Goal: Transaction & Acquisition: Purchase product/service

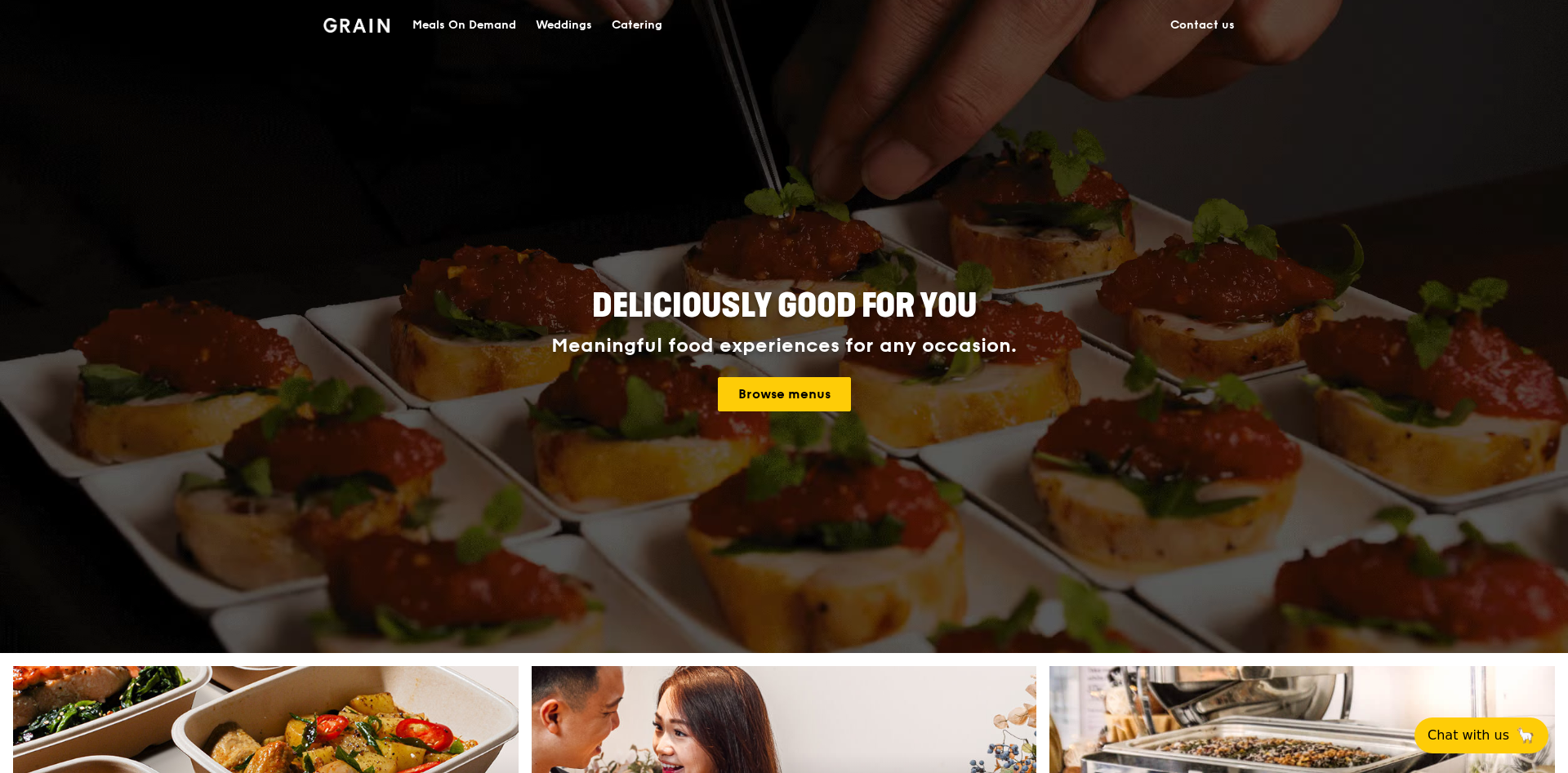
click at [463, 27] on div "Meals On Demand" at bounding box center [463, 26] width 104 height 49
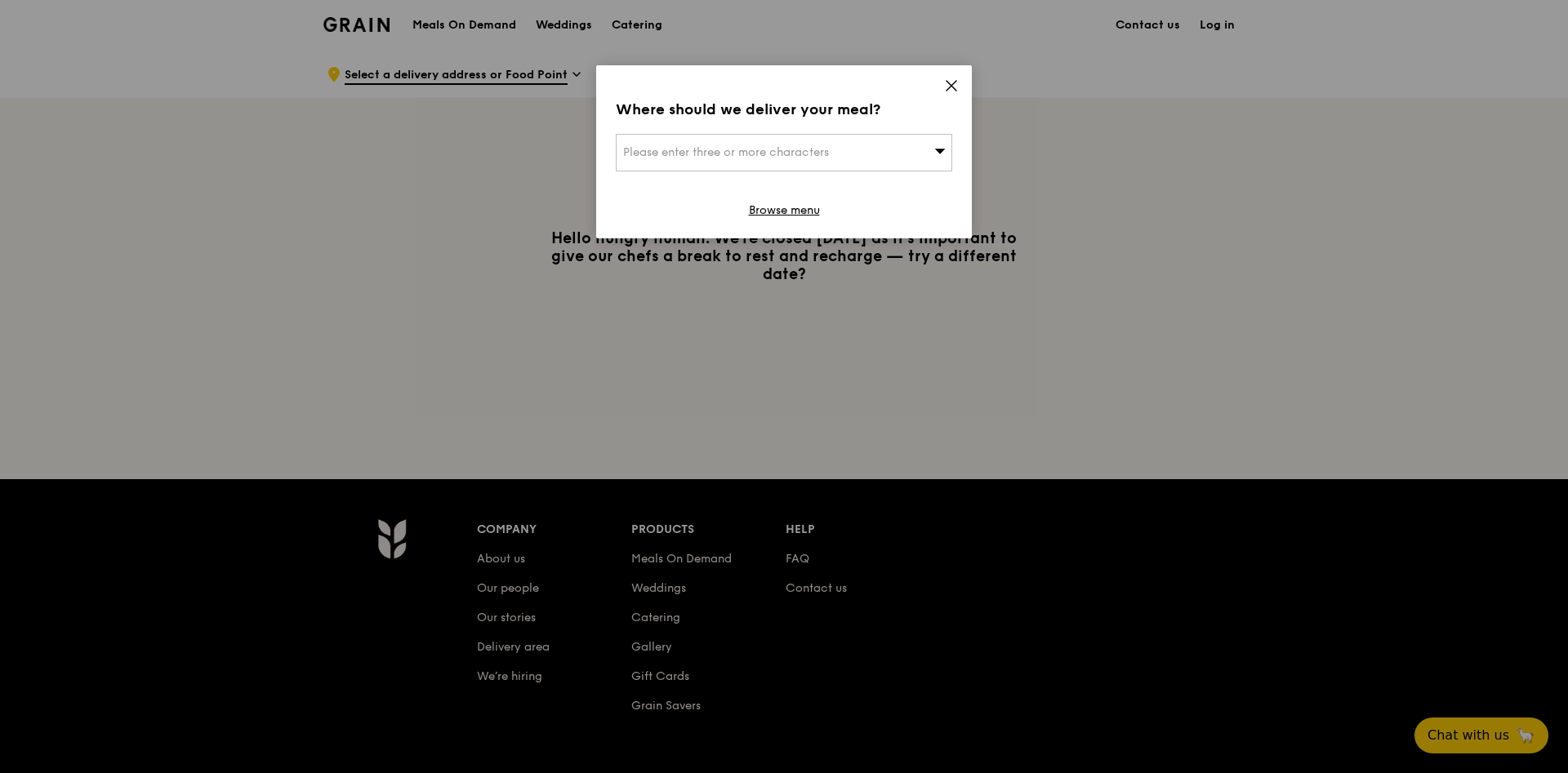
click at [953, 80] on icon at bounding box center [951, 85] width 15 height 15
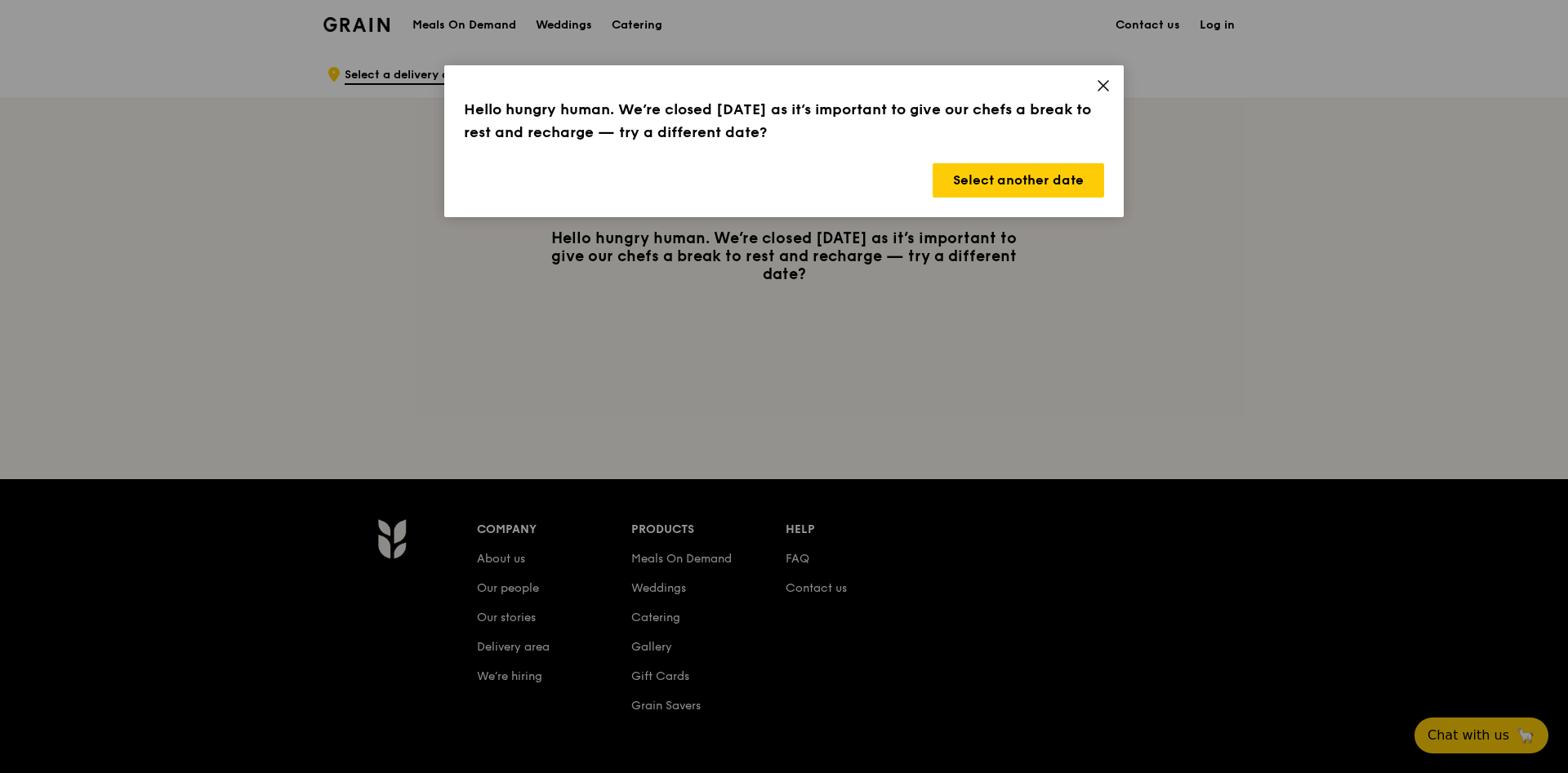
click at [1104, 84] on icon at bounding box center [1104, 86] width 10 height 10
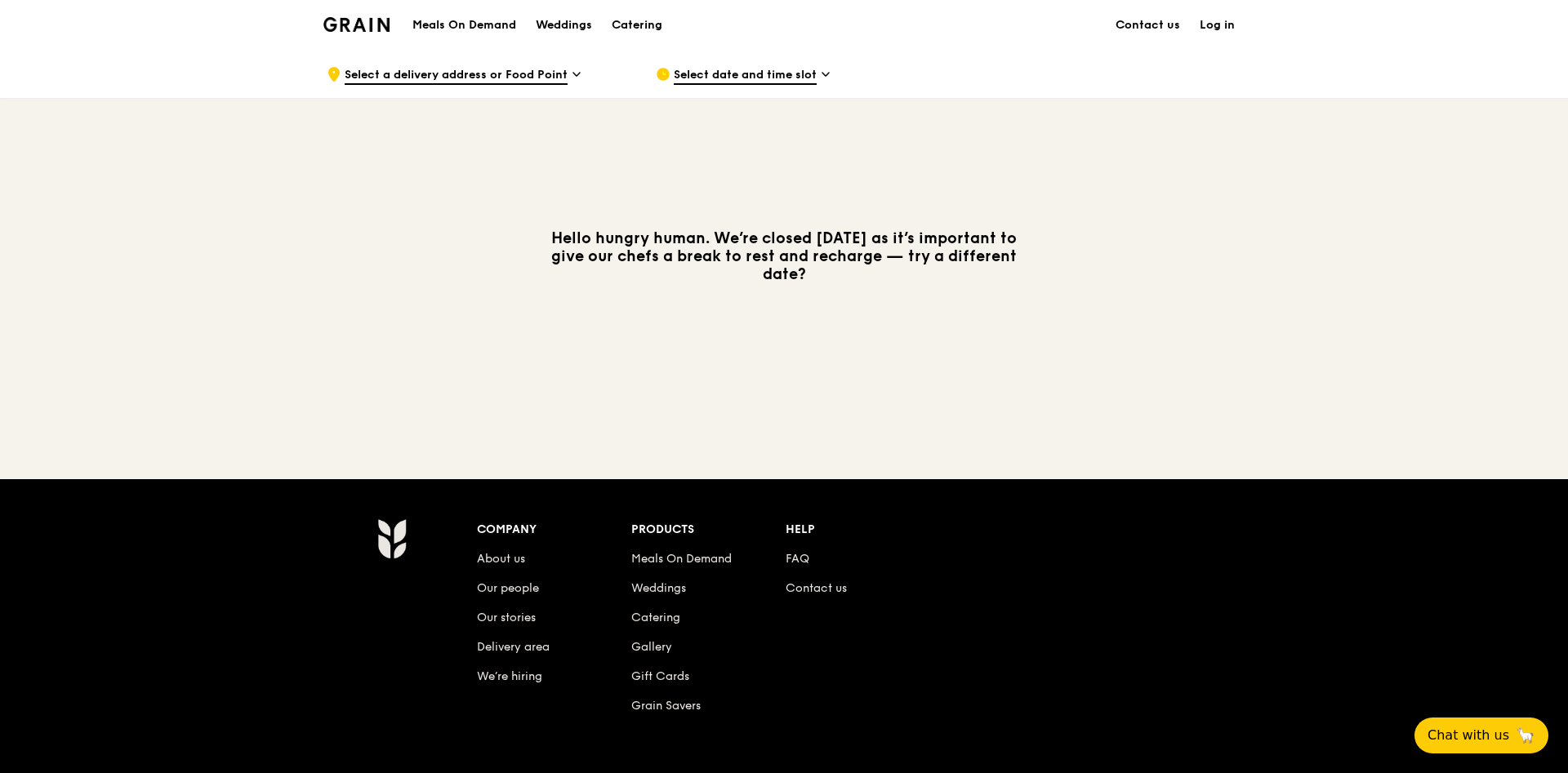
click at [462, 21] on h1 "Meals On Demand" at bounding box center [463, 25] width 104 height 17
click at [1208, 22] on link "Log in" at bounding box center [1216, 26] width 54 height 49
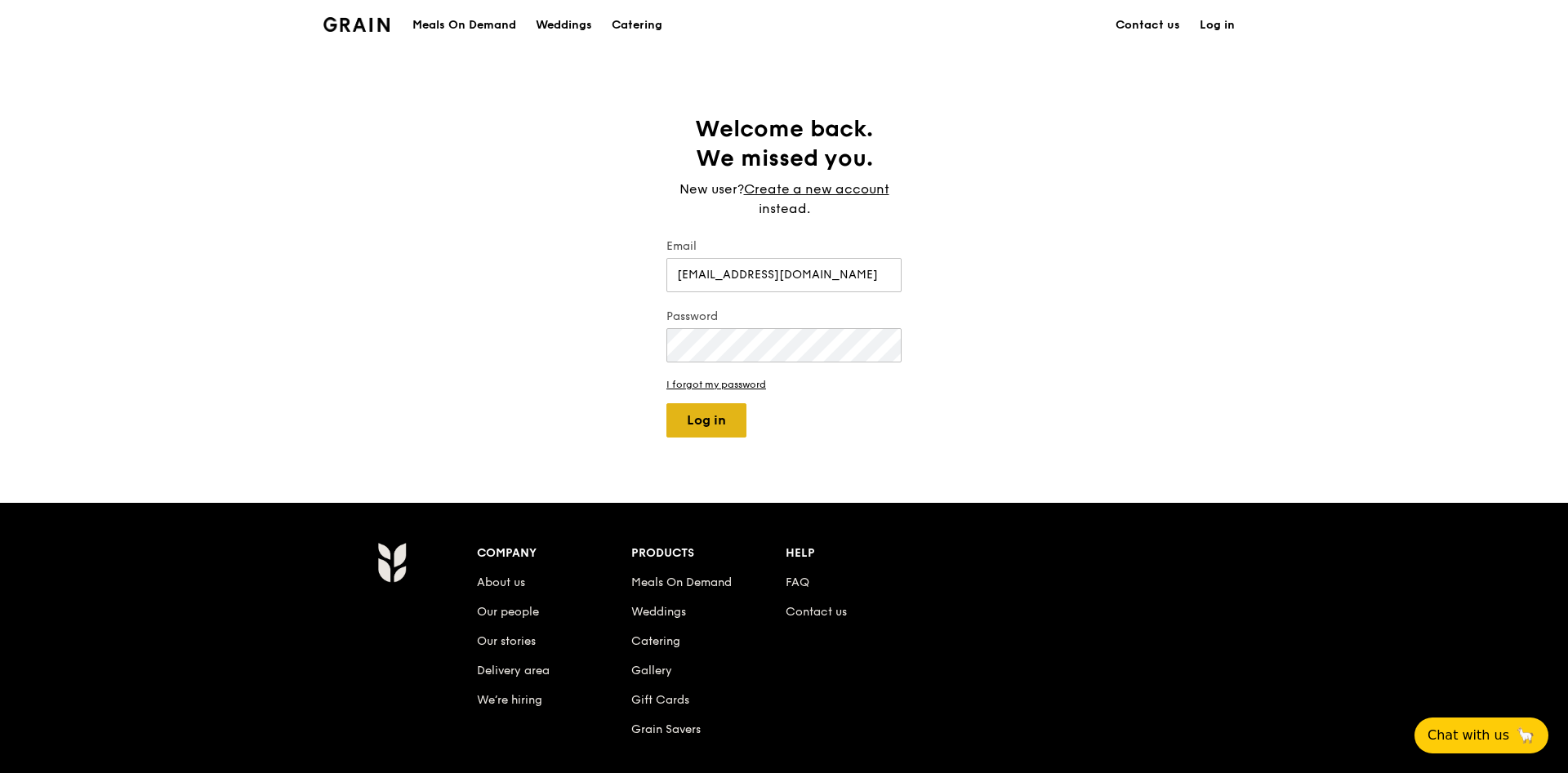
type input "[EMAIL_ADDRESS][DOMAIN_NAME]"
click at [723, 406] on button "Log in" at bounding box center [706, 420] width 80 height 35
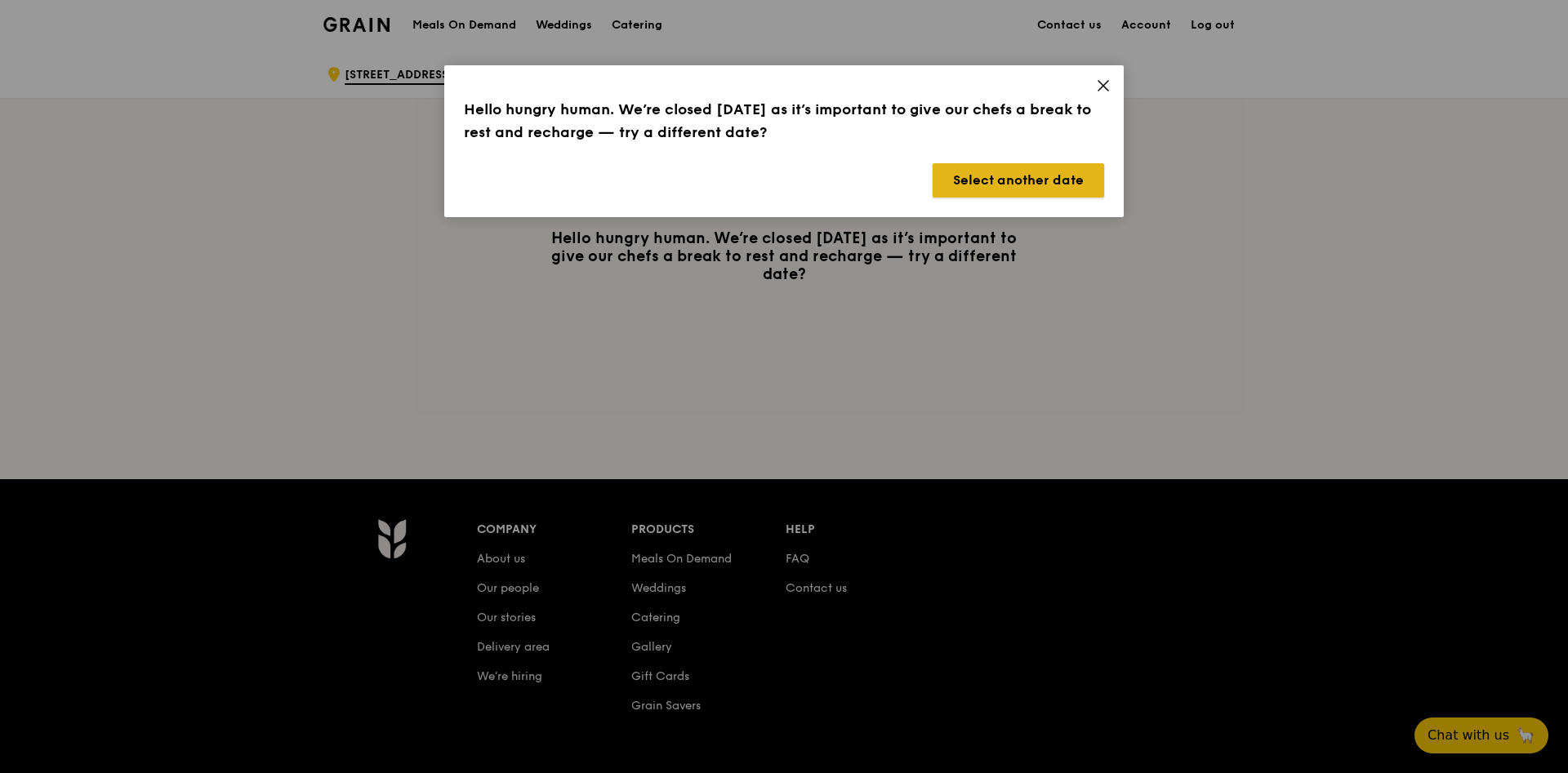
click at [1053, 179] on button "Select another date" at bounding box center [1019, 180] width 172 height 35
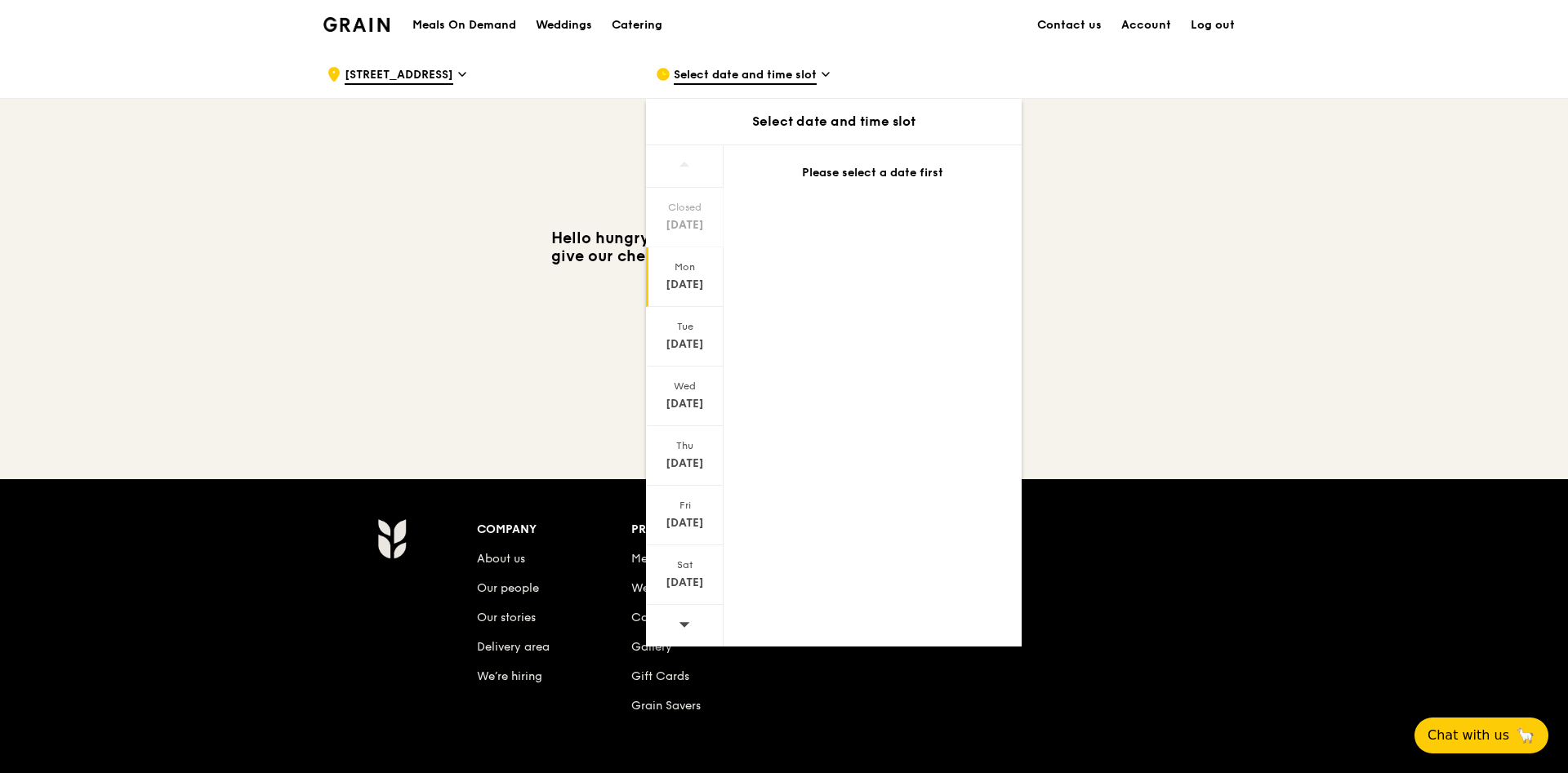
click at [692, 278] on div "[DATE]" at bounding box center [684, 285] width 73 height 17
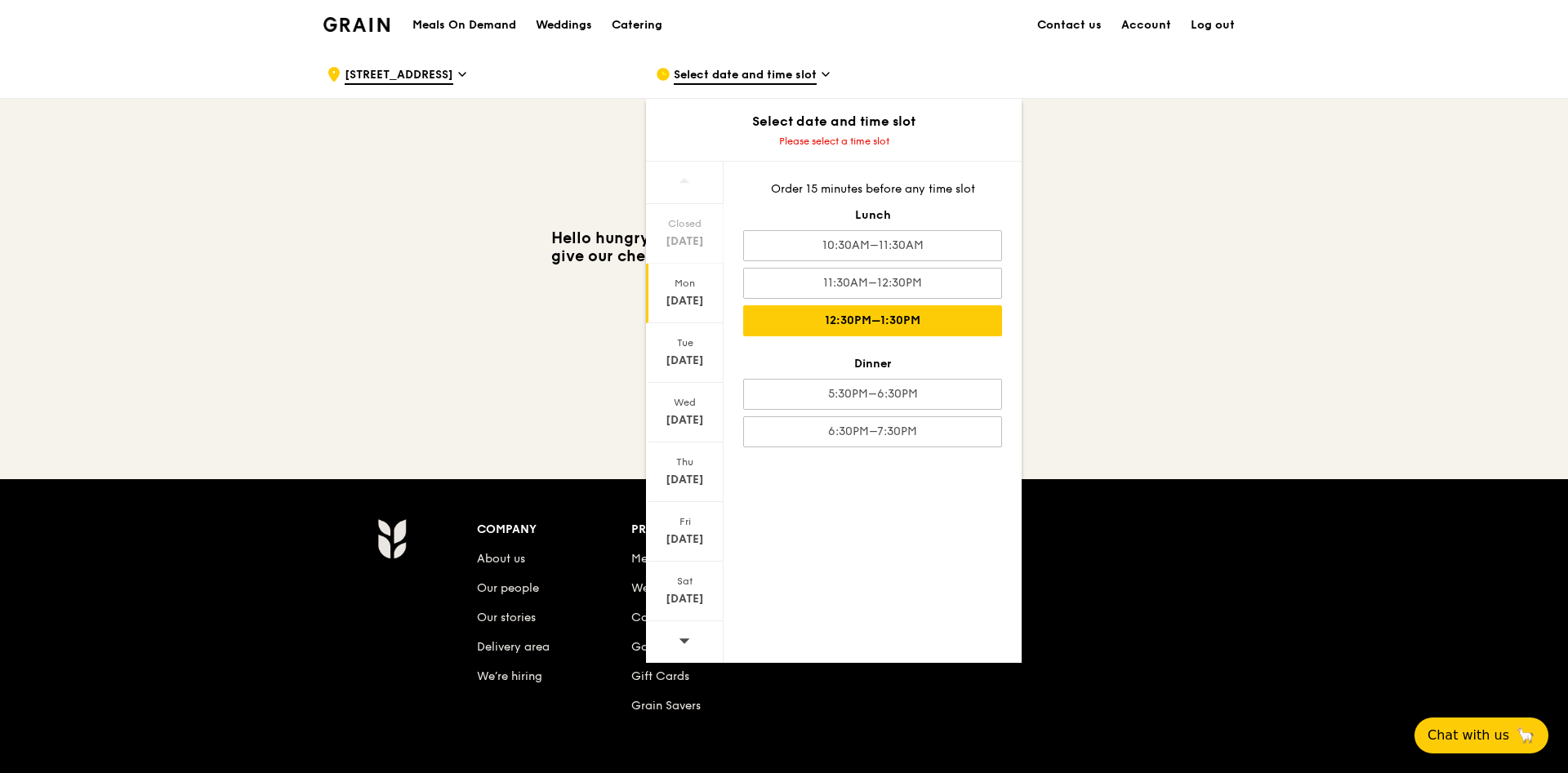
drag, startPoint x: 897, startPoint y: 303, endPoint x: 888, endPoint y: 316, distance: 15.8
click at [894, 306] on div "Order 15 minutes before any time slot Lunch 10:30AM–11:30AM 11:30AM–12:30PM 12:…" at bounding box center [873, 315] width 298 height 306
click at [888, 316] on div "12:30PM–1:30PM" at bounding box center [872, 320] width 258 height 31
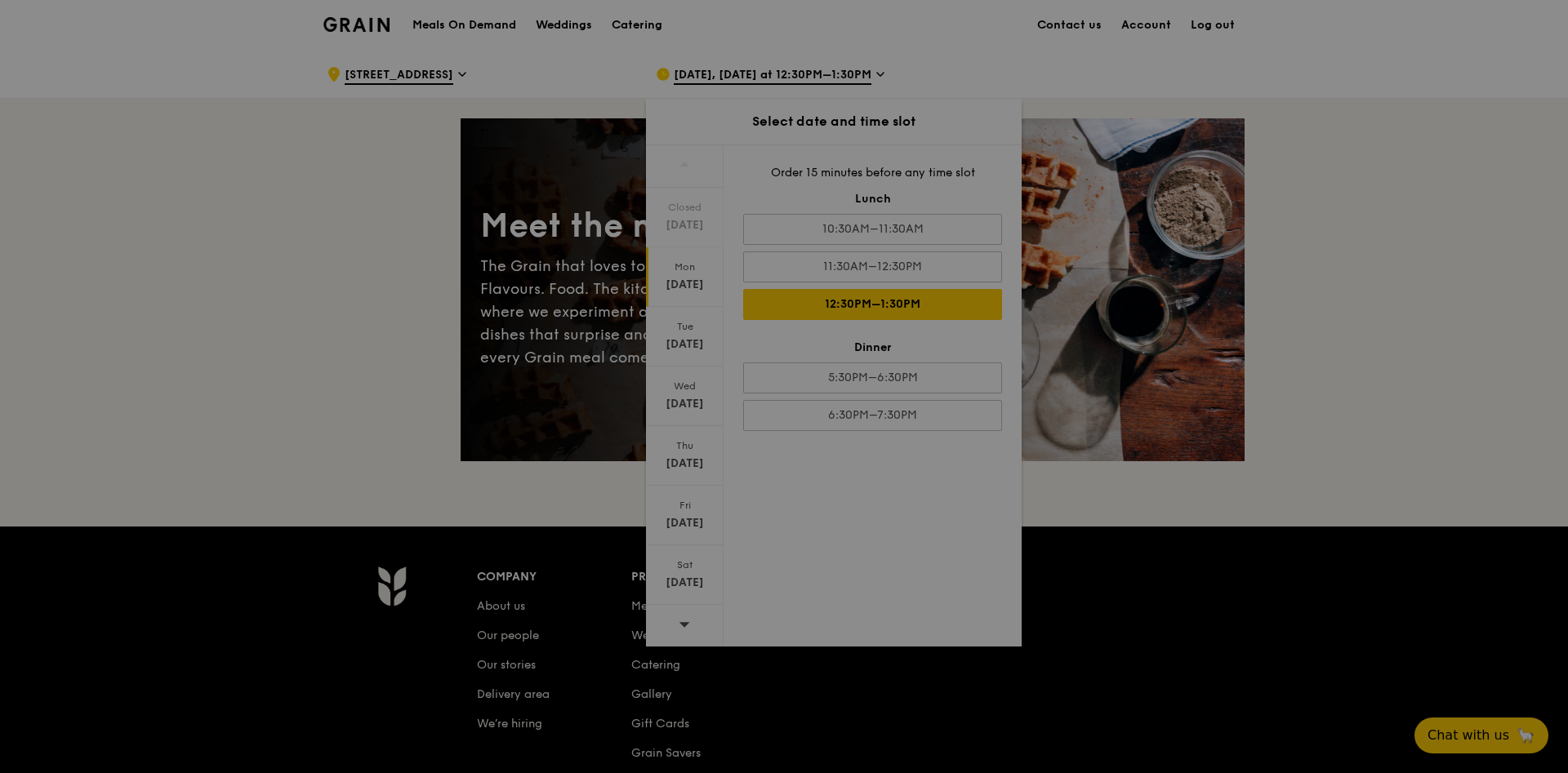
click at [1288, 426] on div at bounding box center [784, 386] width 1568 height 773
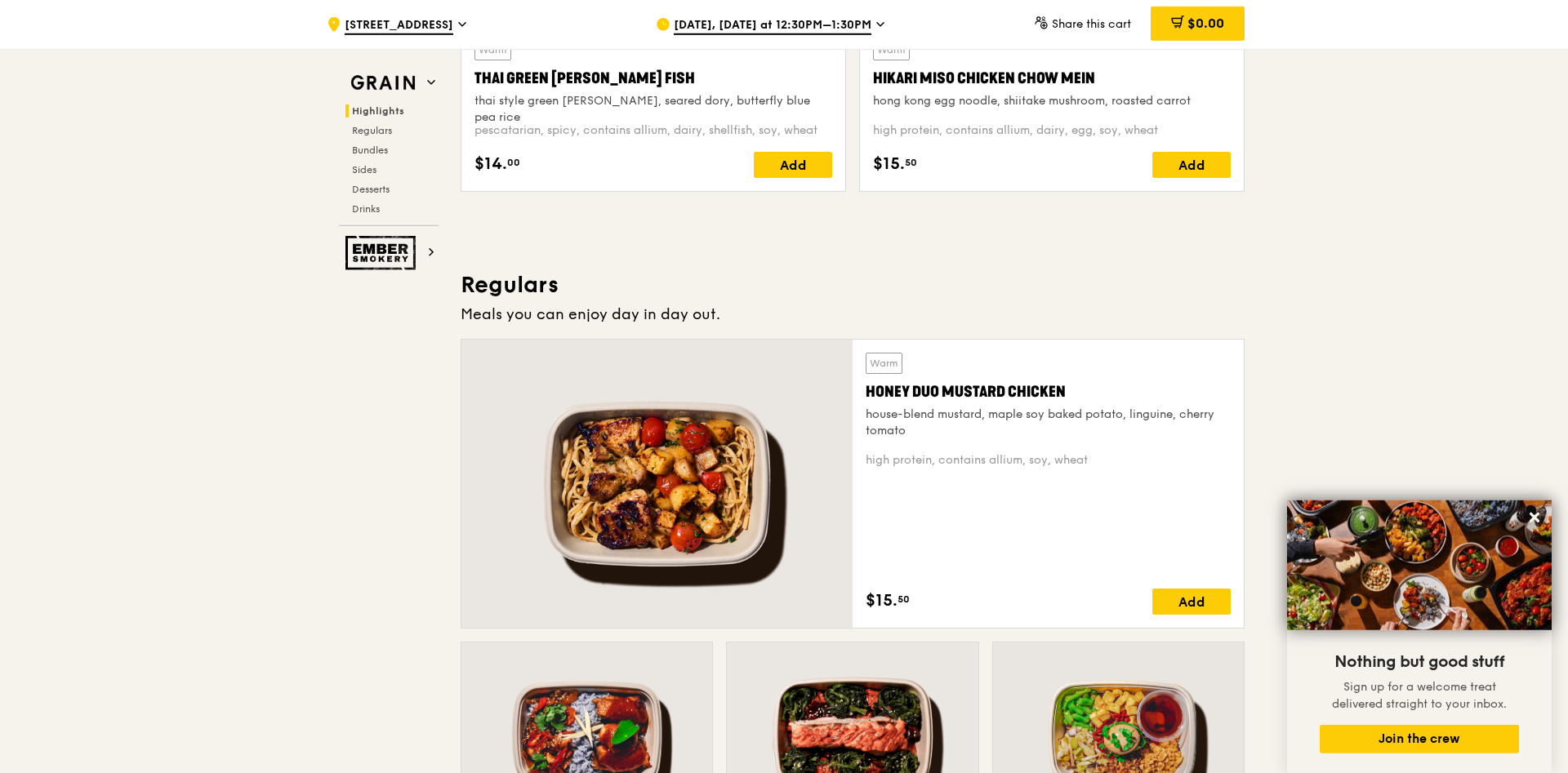
scroll to position [809, 0]
